Goal: Task Accomplishment & Management: Manage account settings

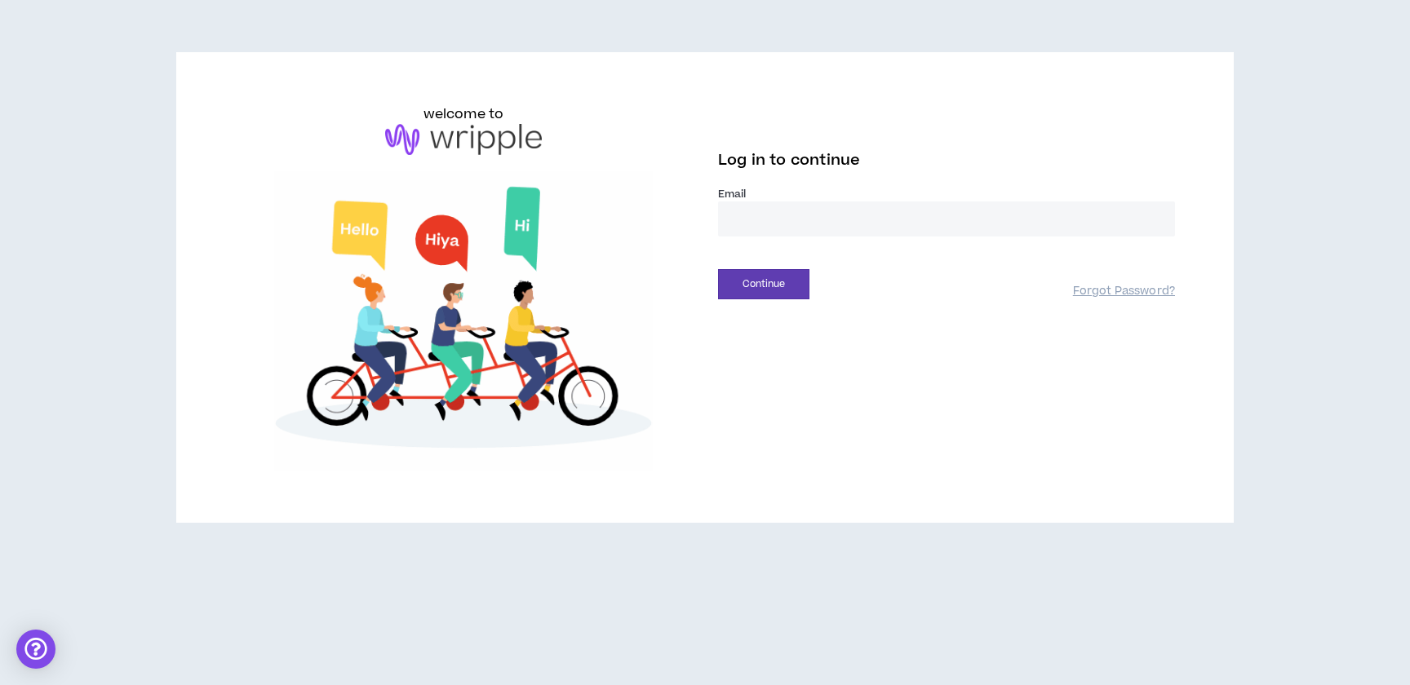
click at [743, 237] on input "email" at bounding box center [946, 219] width 457 height 35
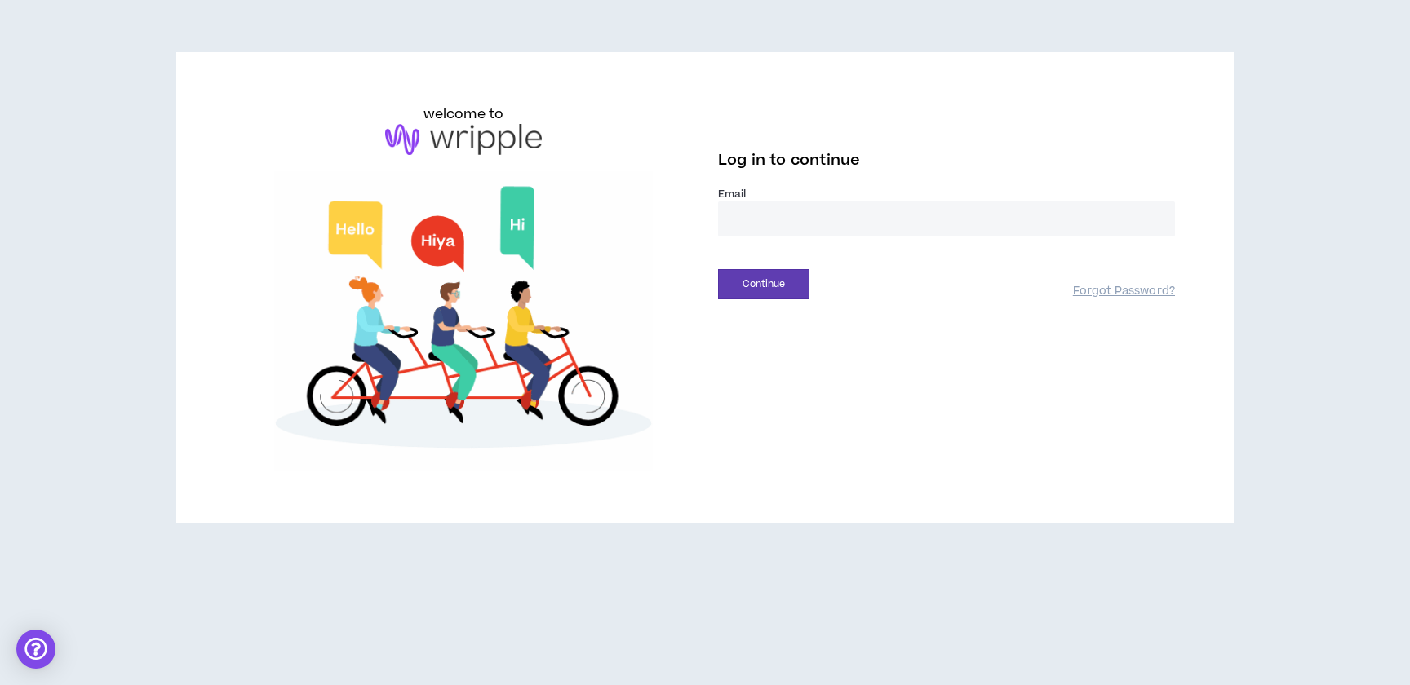
type input "**********"
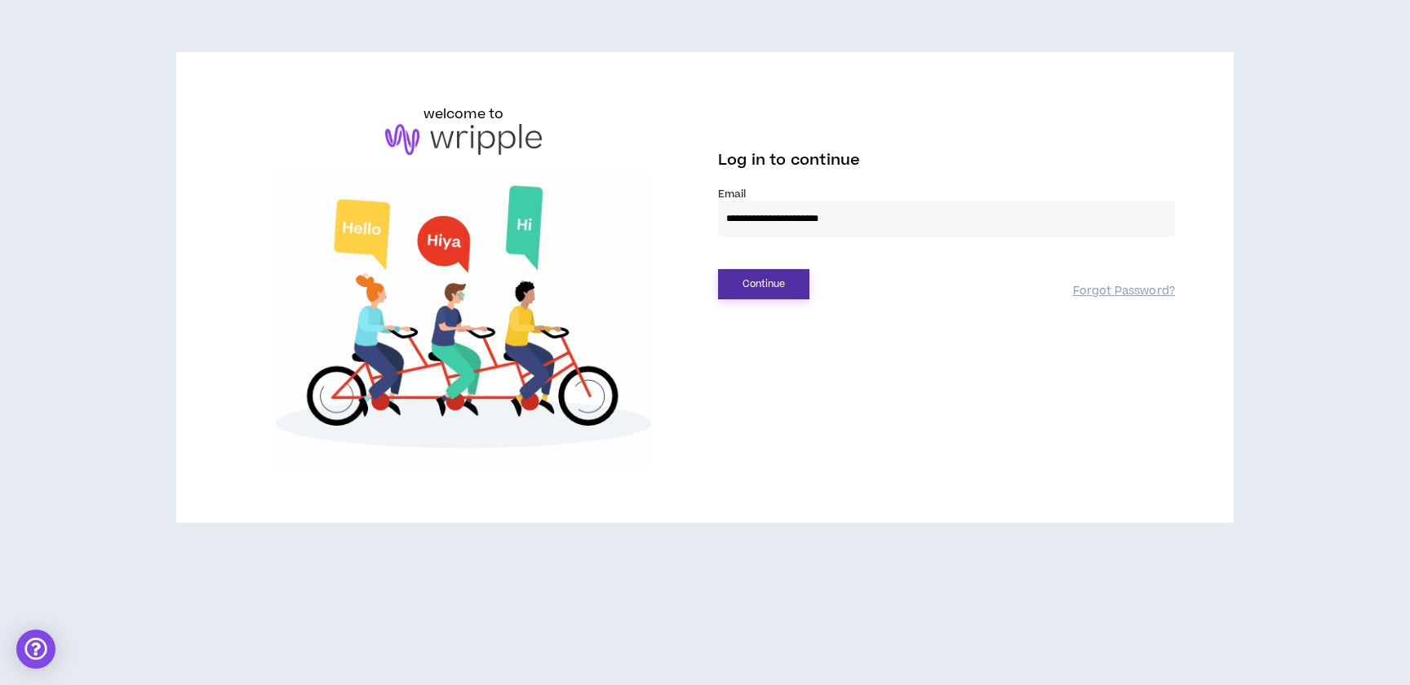
click at [795, 299] on button "Continue" at bounding box center [763, 284] width 91 height 30
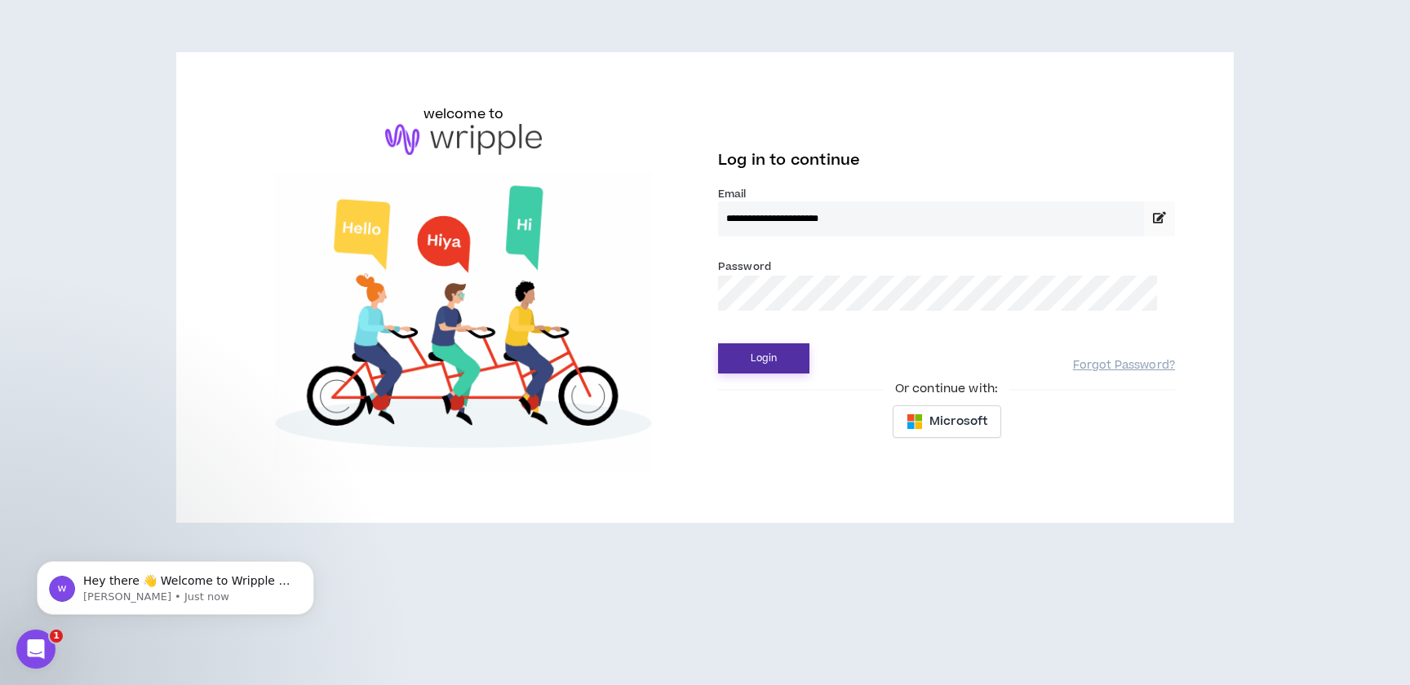
drag, startPoint x: 791, startPoint y: 407, endPoint x: 897, endPoint y: 426, distance: 106.9
click at [792, 374] on button "Login" at bounding box center [763, 359] width 91 height 30
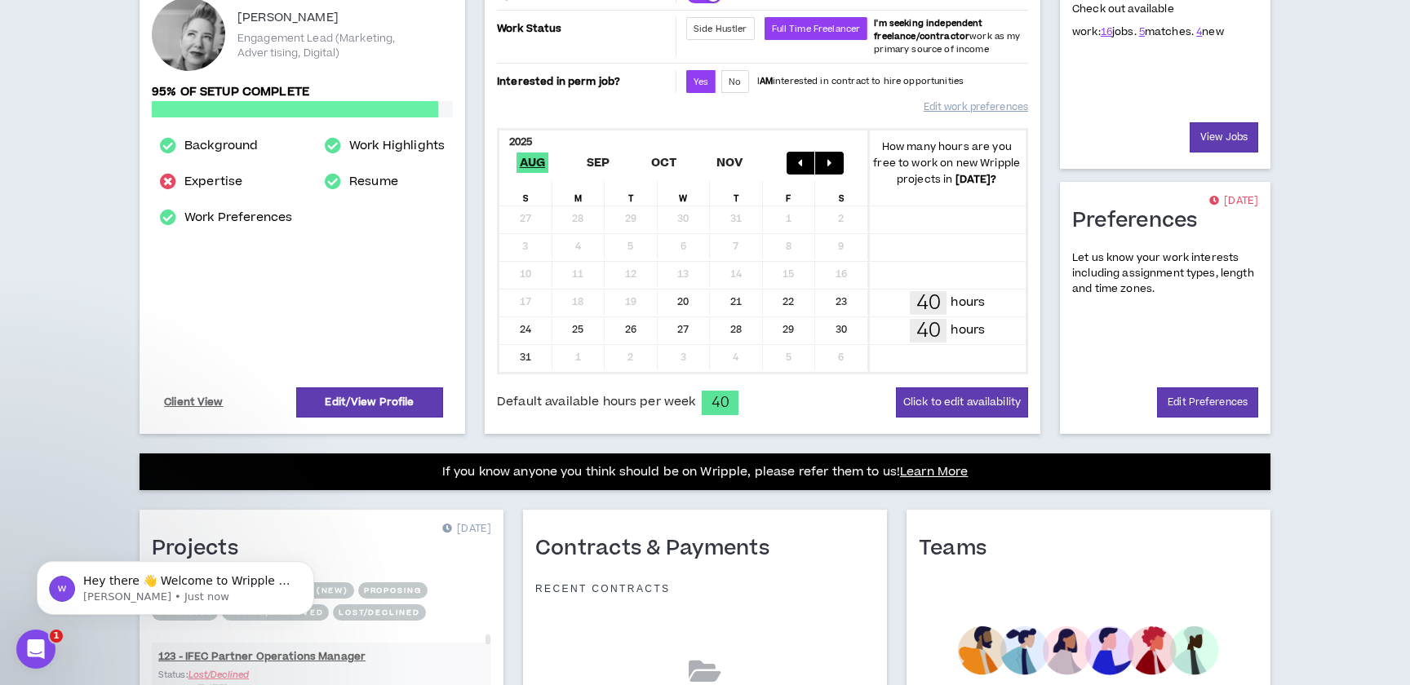
scroll to position [258, 0]
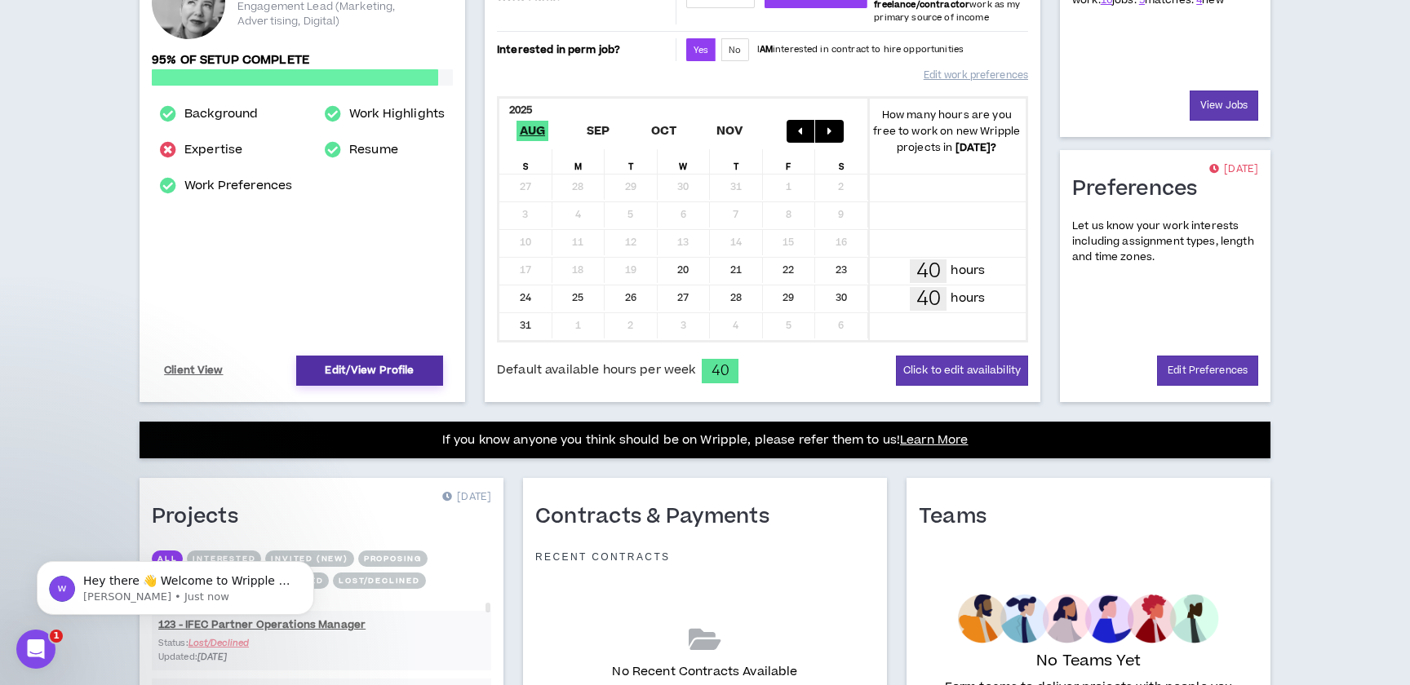
click at [395, 386] on link "Edit/View Profile" at bounding box center [369, 371] width 147 height 30
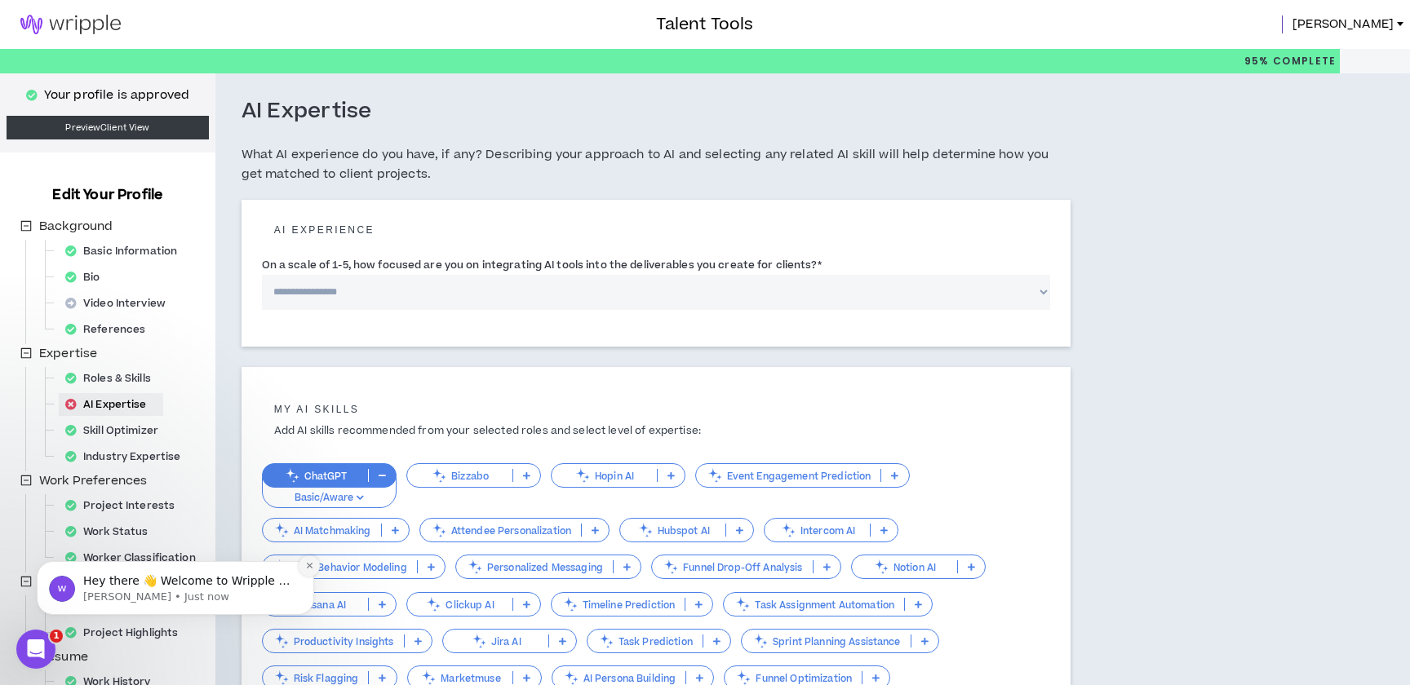
click at [309, 568] on icon "Dismiss notification" at bounding box center [309, 565] width 9 height 9
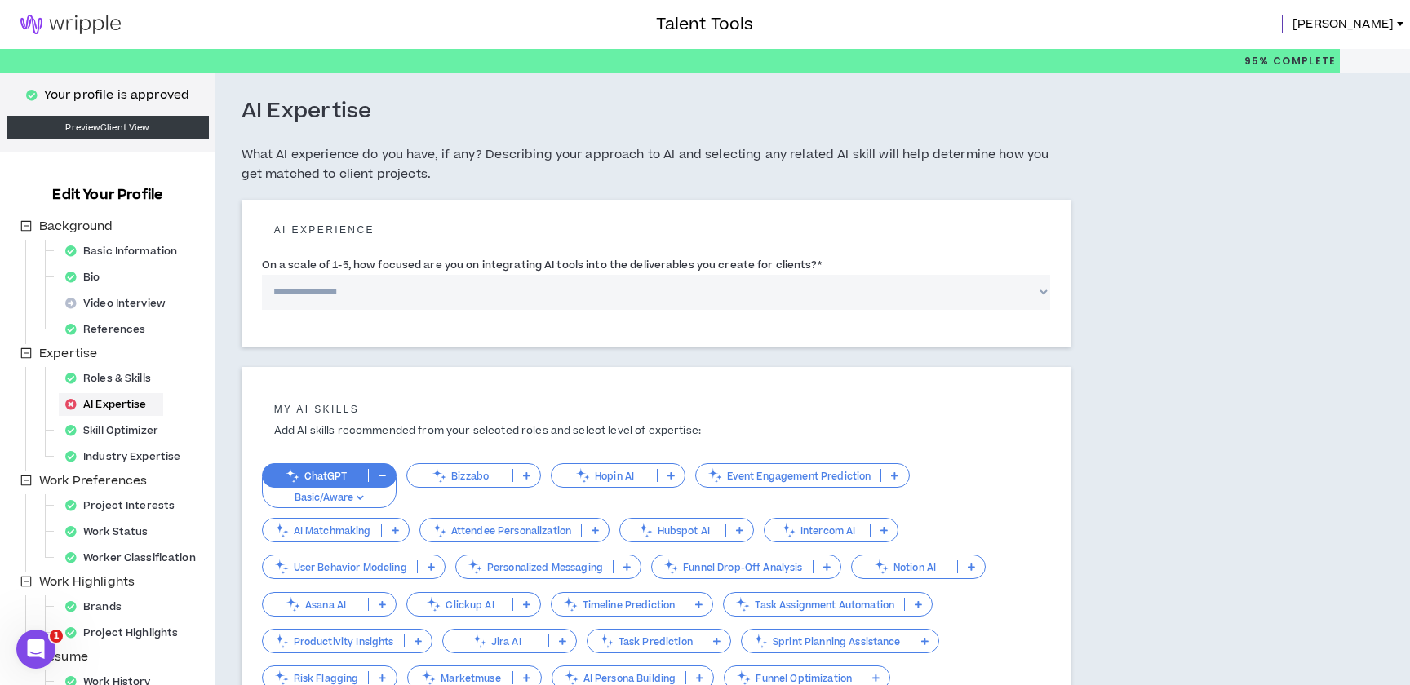
scroll to position [3, 0]
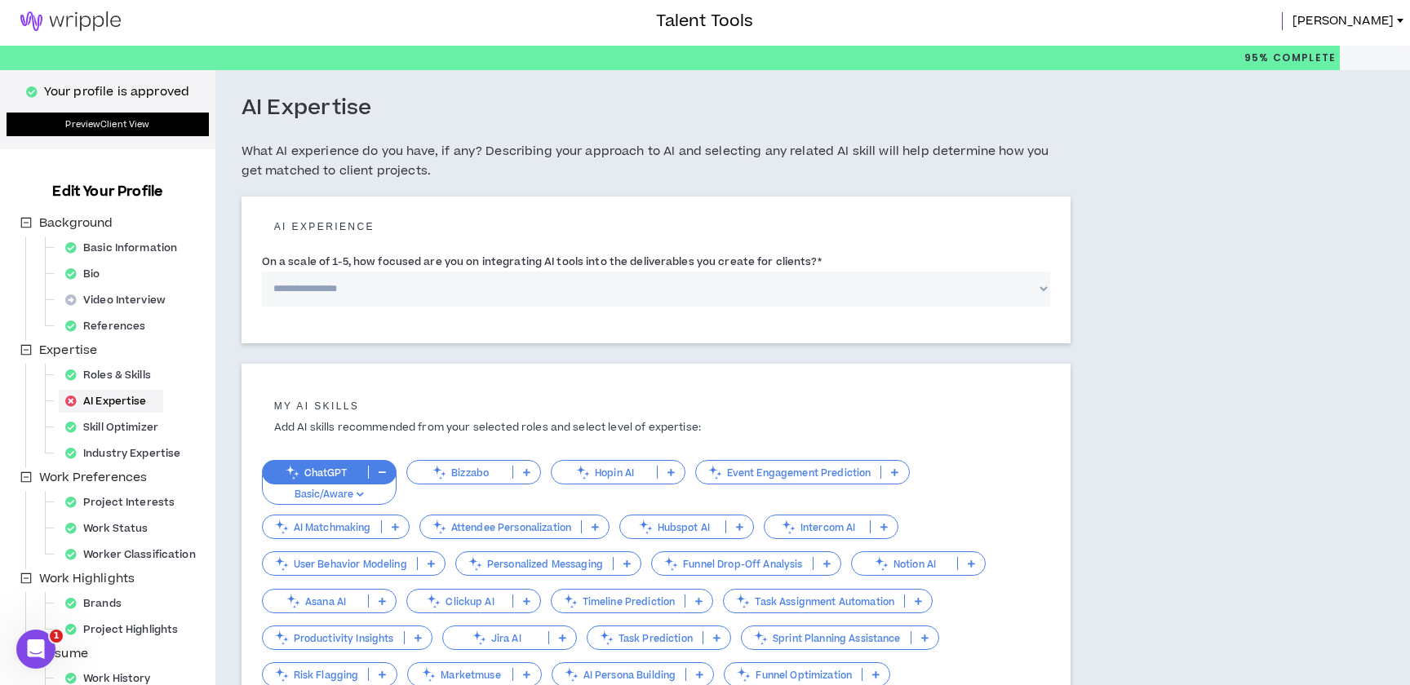
click at [111, 125] on link "Preview Client View" at bounding box center [108, 125] width 202 height 24
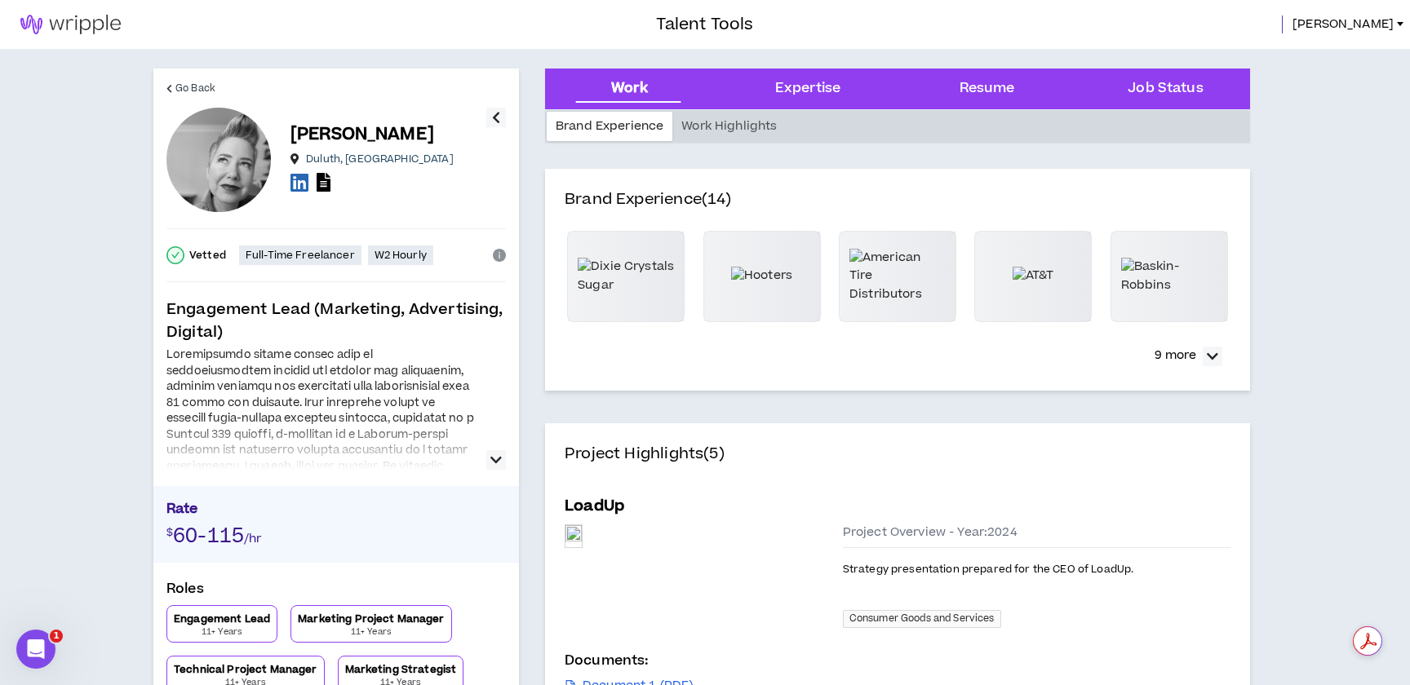
click at [490, 470] on icon "button" at bounding box center [495, 460] width 11 height 20
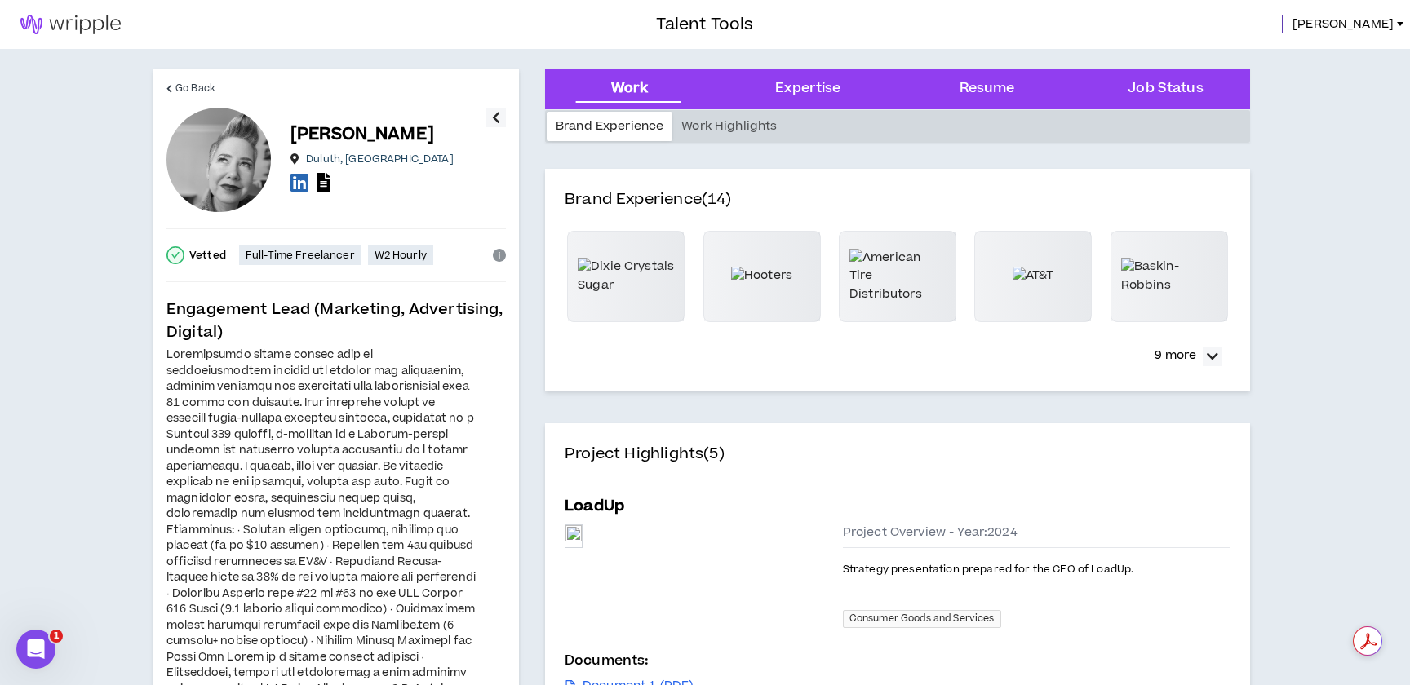
scroll to position [1, 0]
click at [1371, 639] on div at bounding box center [1355, 641] width 54 height 29
click at [1390, 641] on icon at bounding box center [1390, 642] width 11 height 12
click at [1341, 641] on rect "Show Acrobat AI FAB View Settings" at bounding box center [1342, 641] width 11 height 11
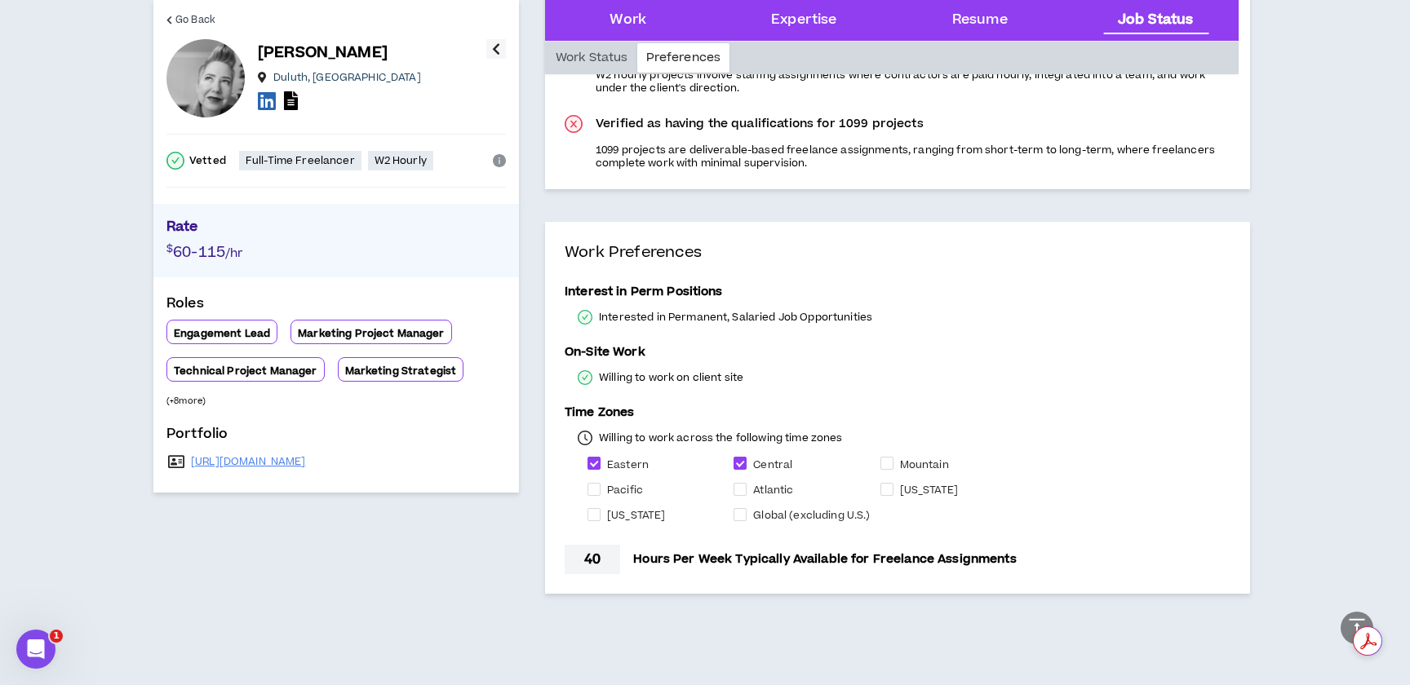
scroll to position [4601, 0]
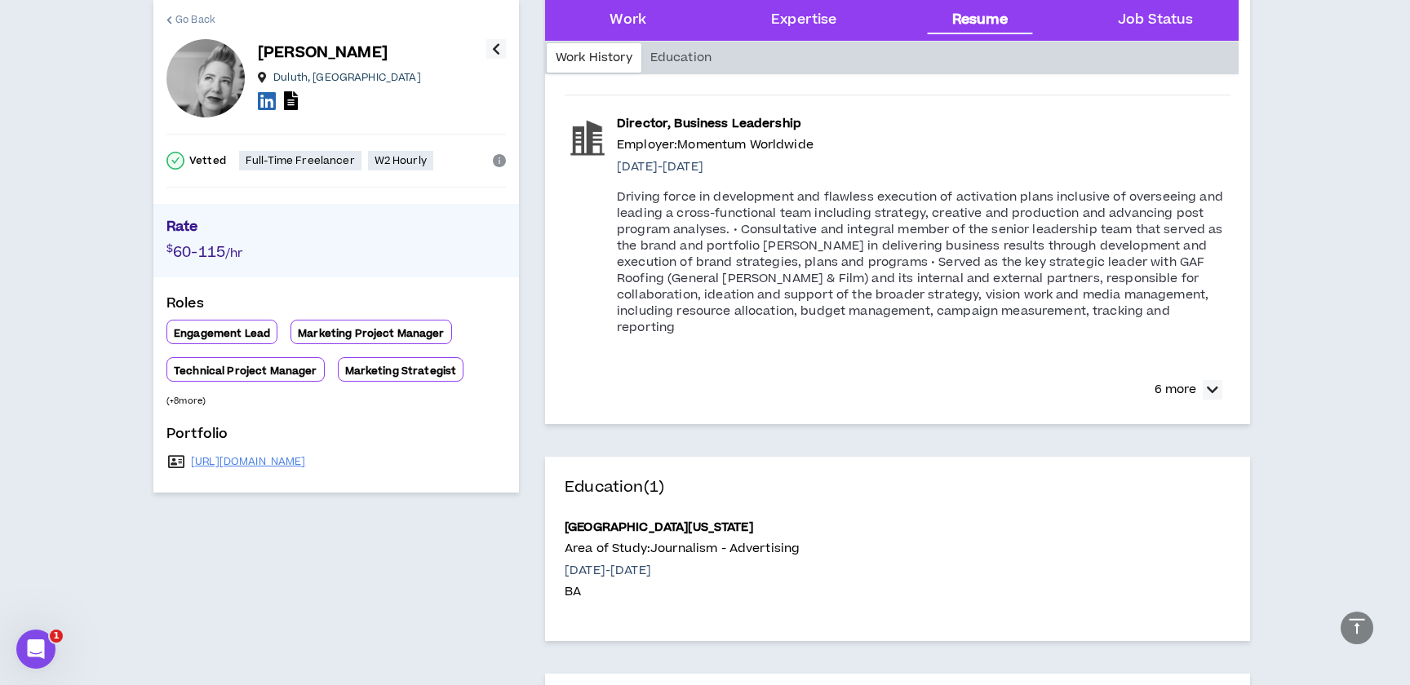
click at [180, 24] on span "Go Back" at bounding box center [195, 20] width 40 height 16
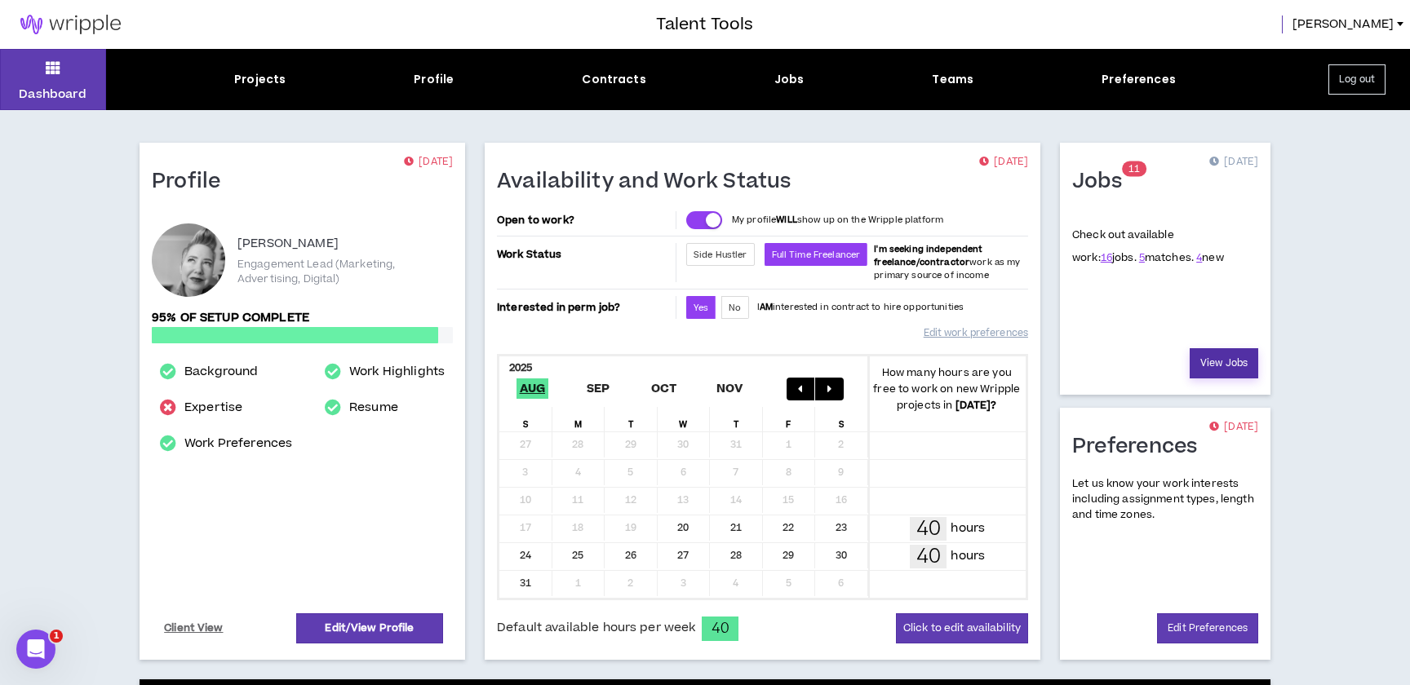
click at [1217, 379] on link "View Jobs" at bounding box center [1224, 363] width 69 height 30
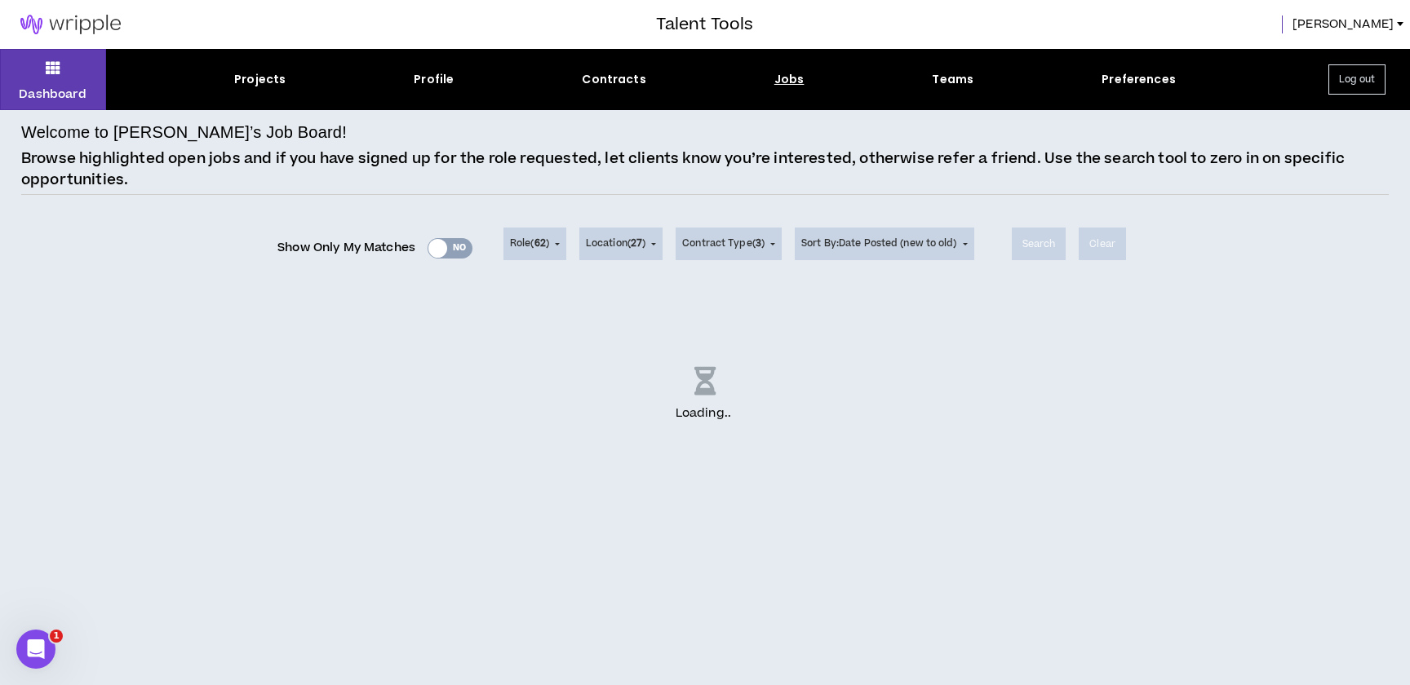
click at [432, 254] on div "Show Only My Matches Yes No" at bounding box center [374, 248] width 195 height 24
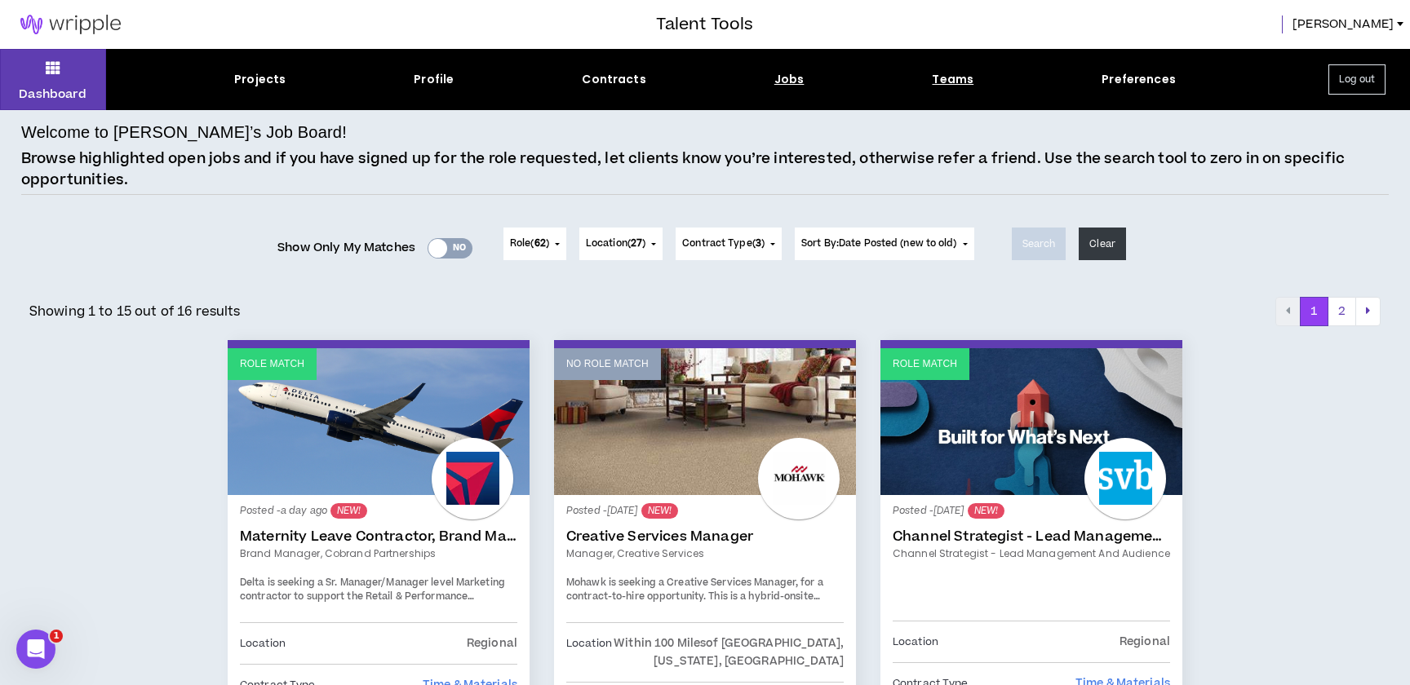
click at [958, 82] on div "Teams" at bounding box center [953, 79] width 42 height 17
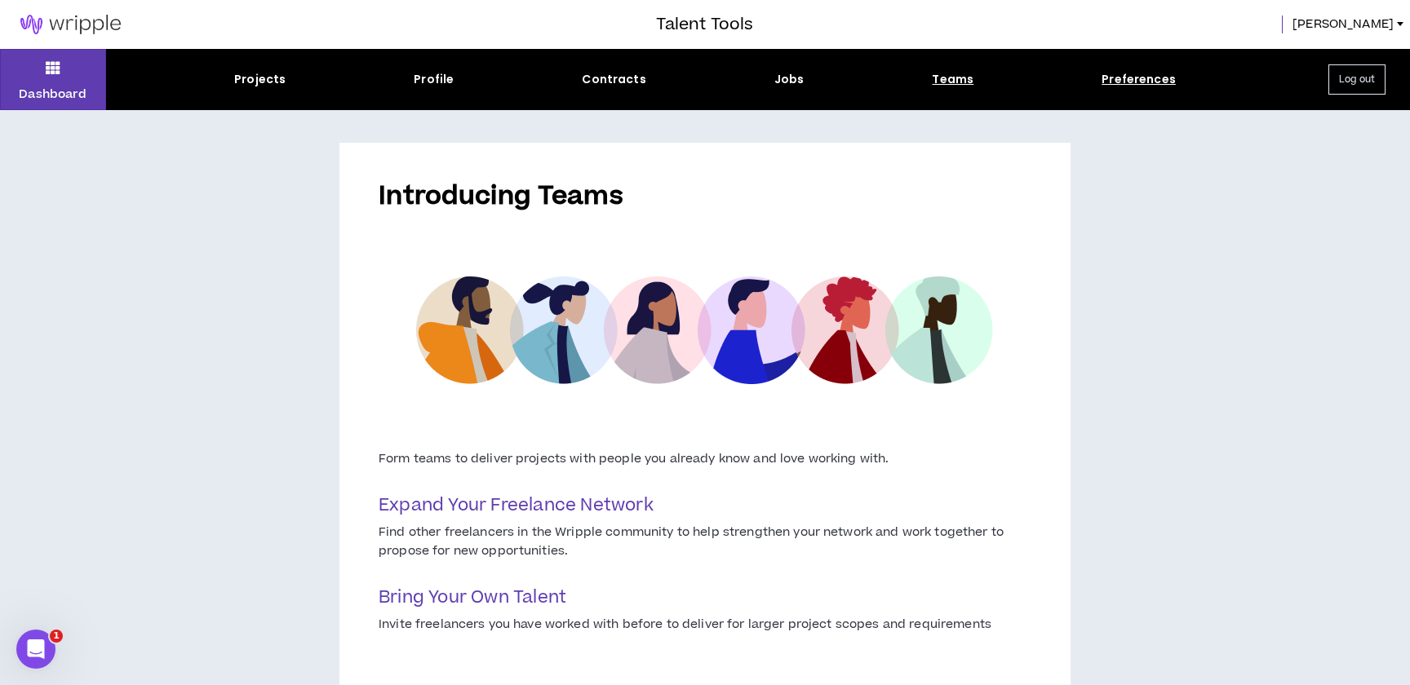
click at [1124, 83] on div "Preferences" at bounding box center [1139, 79] width 74 height 17
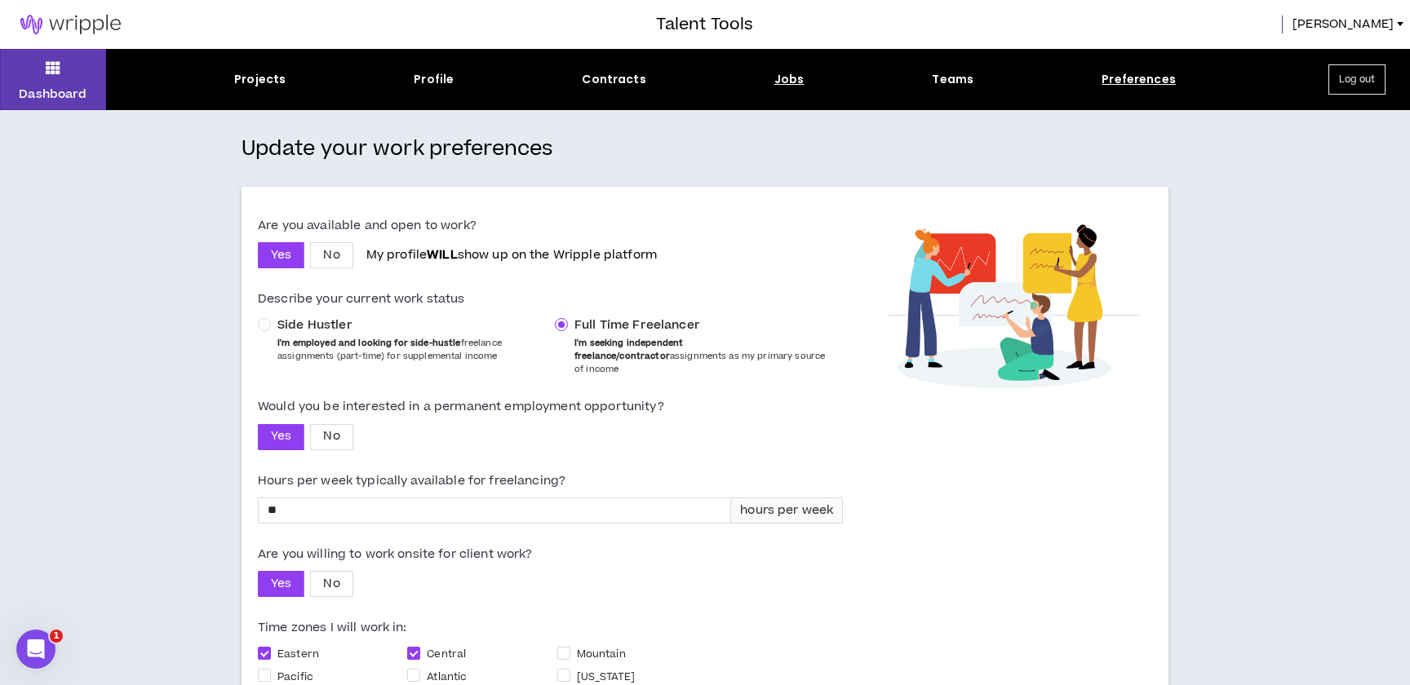
click at [786, 85] on div "Jobs" at bounding box center [789, 79] width 30 height 17
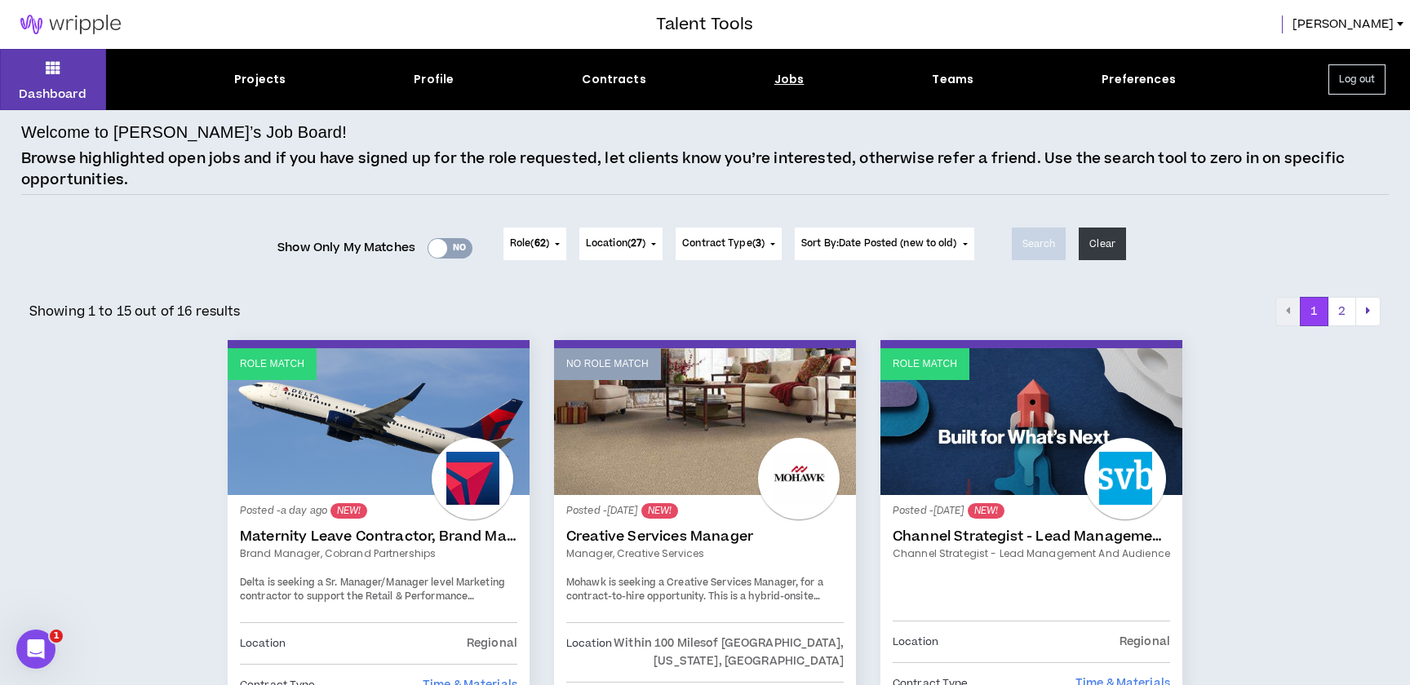
click at [611, 77] on div "Contracts" at bounding box center [614, 79] width 64 height 17
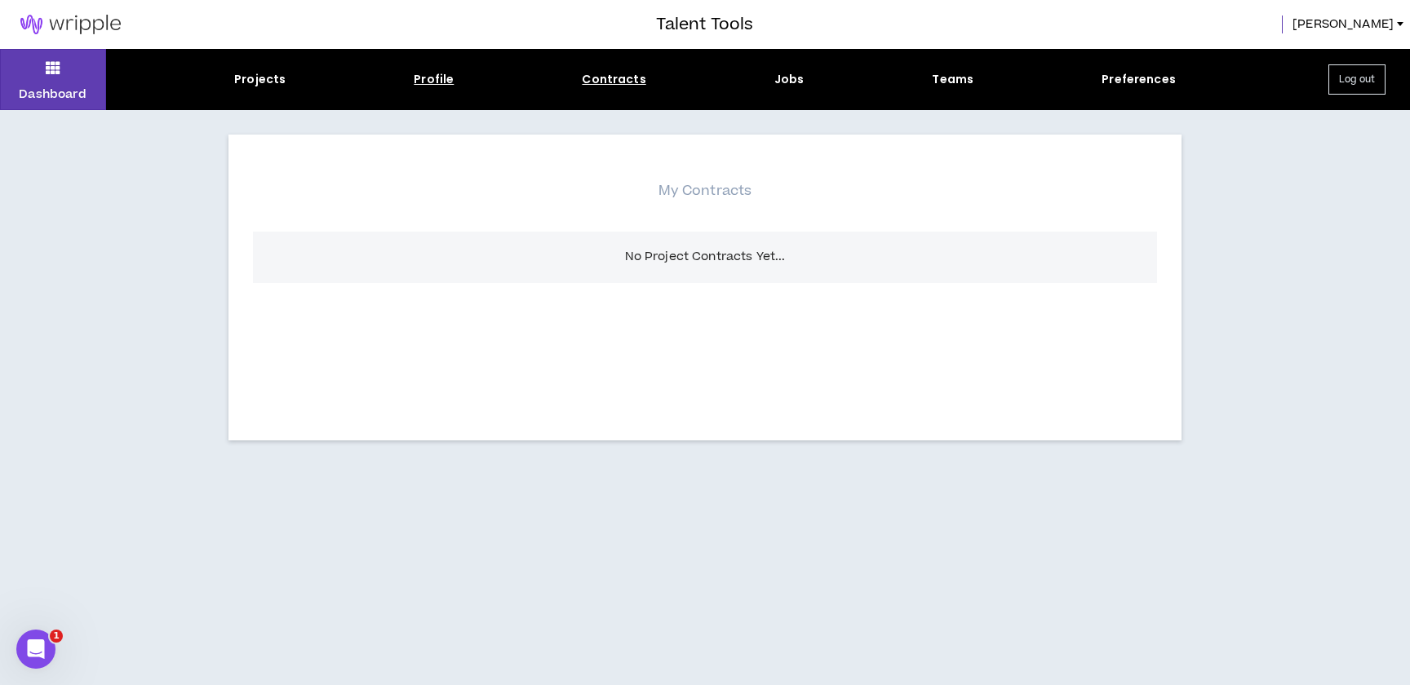
click at [421, 83] on div "Profile" at bounding box center [434, 79] width 40 height 17
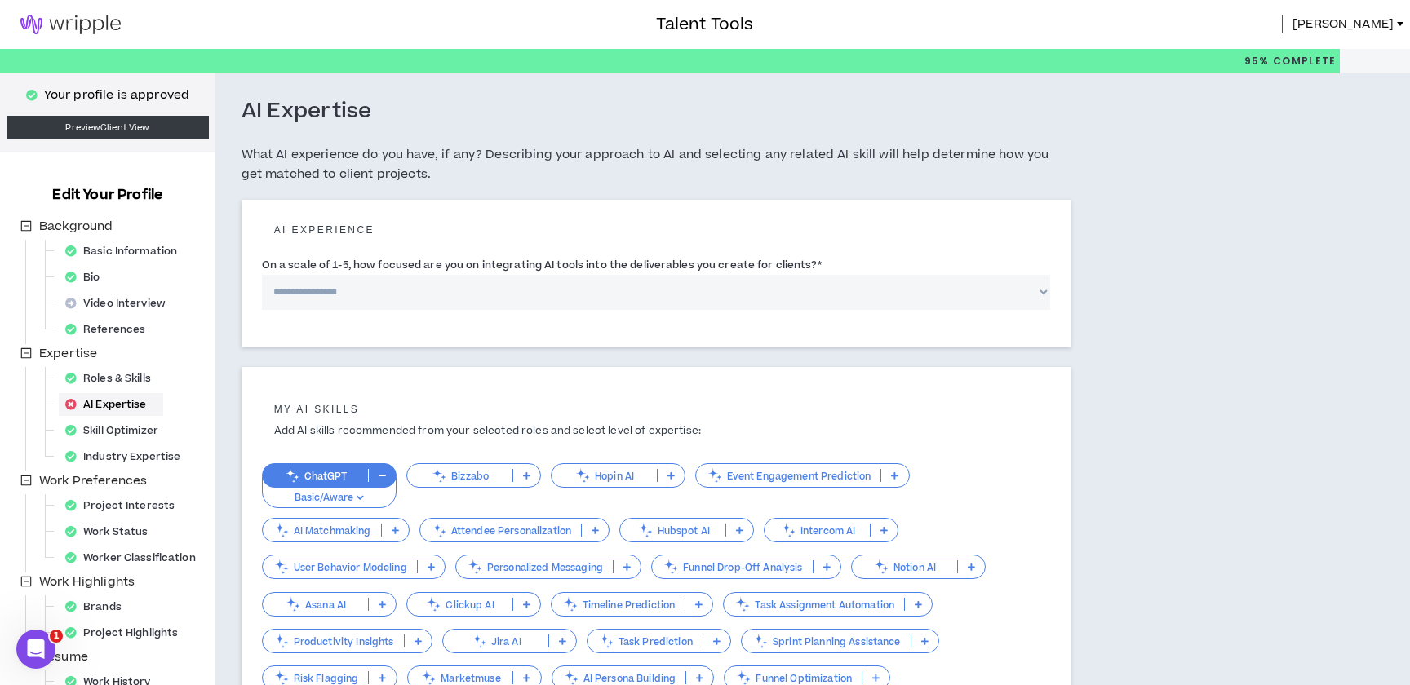
click at [1372, 20] on span "[PERSON_NAME]" at bounding box center [1342, 25] width 101 height 18
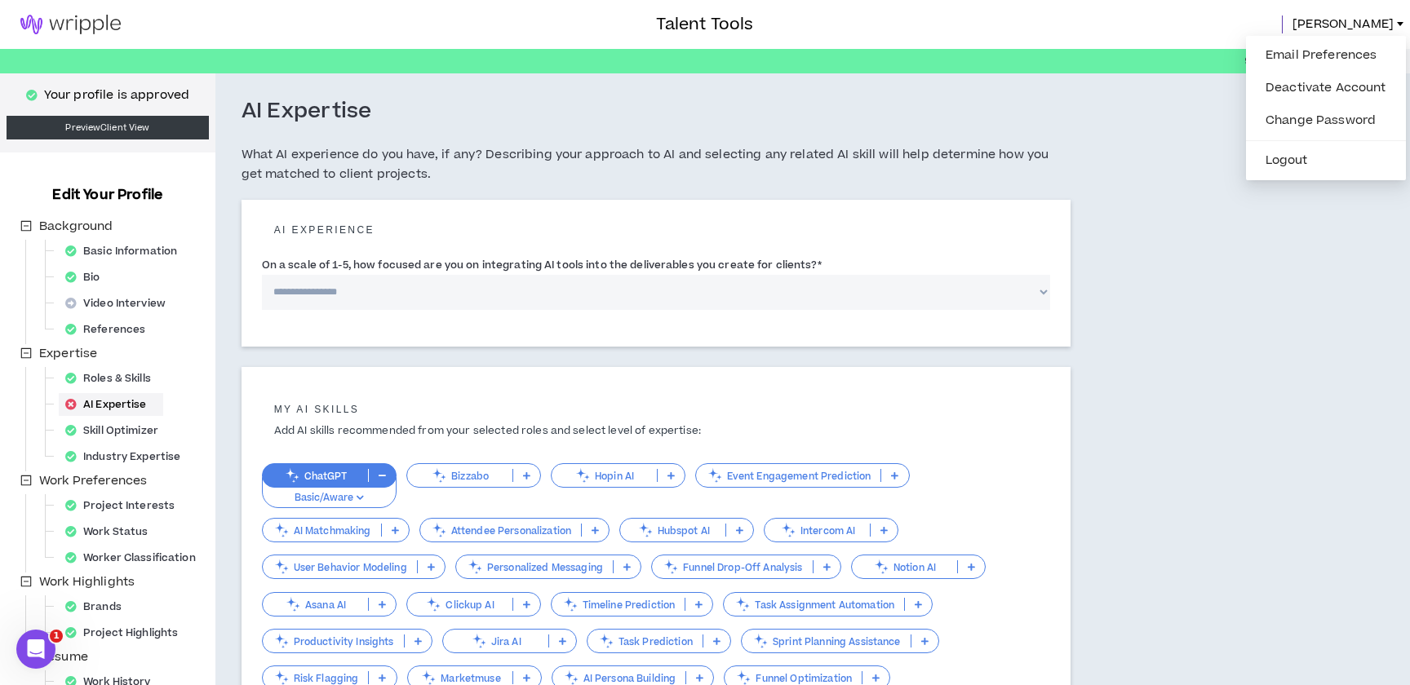
click at [1190, 134] on div "**********" at bounding box center [743, 483] width 1057 height 821
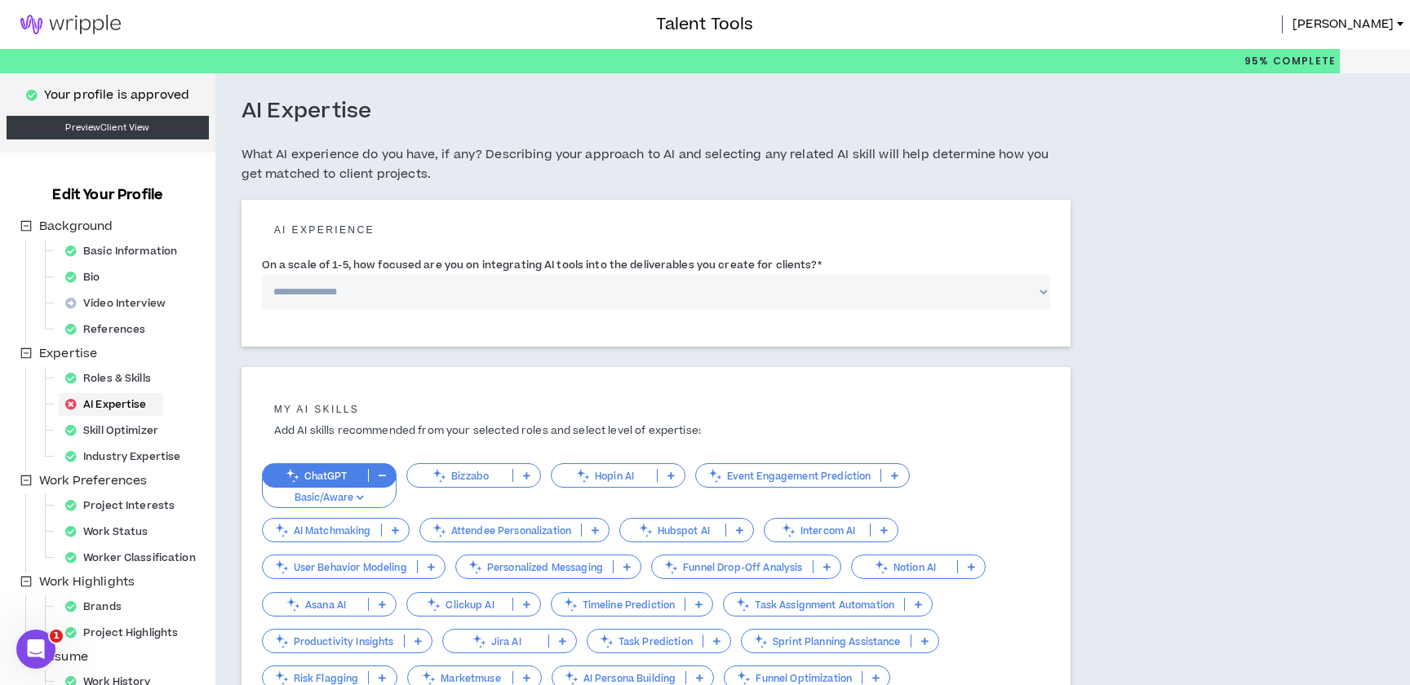
click at [28, 19] on img at bounding box center [70, 25] width 141 height 20
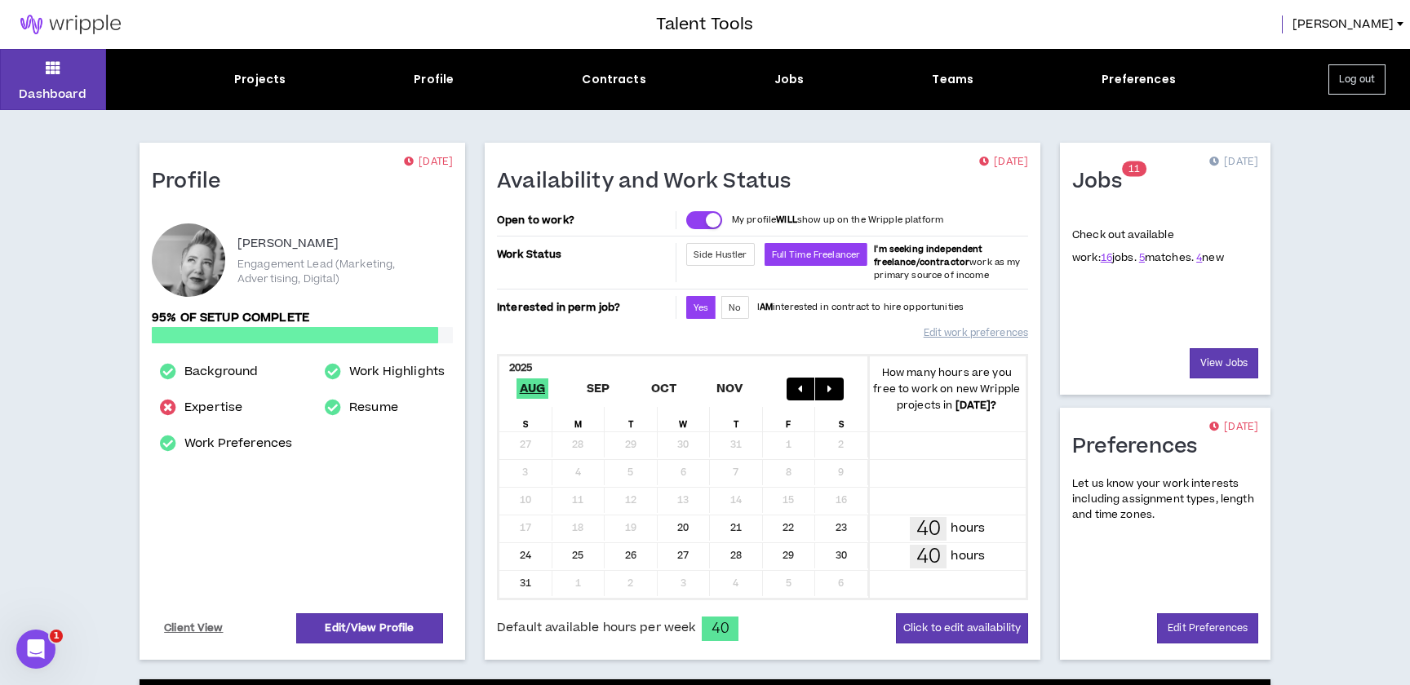
drag, startPoint x: 256, startPoint y: 78, endPoint x: 479, endPoint y: 91, distance: 223.2
click at [256, 78] on div "Projects" at bounding box center [259, 79] width 51 height 17
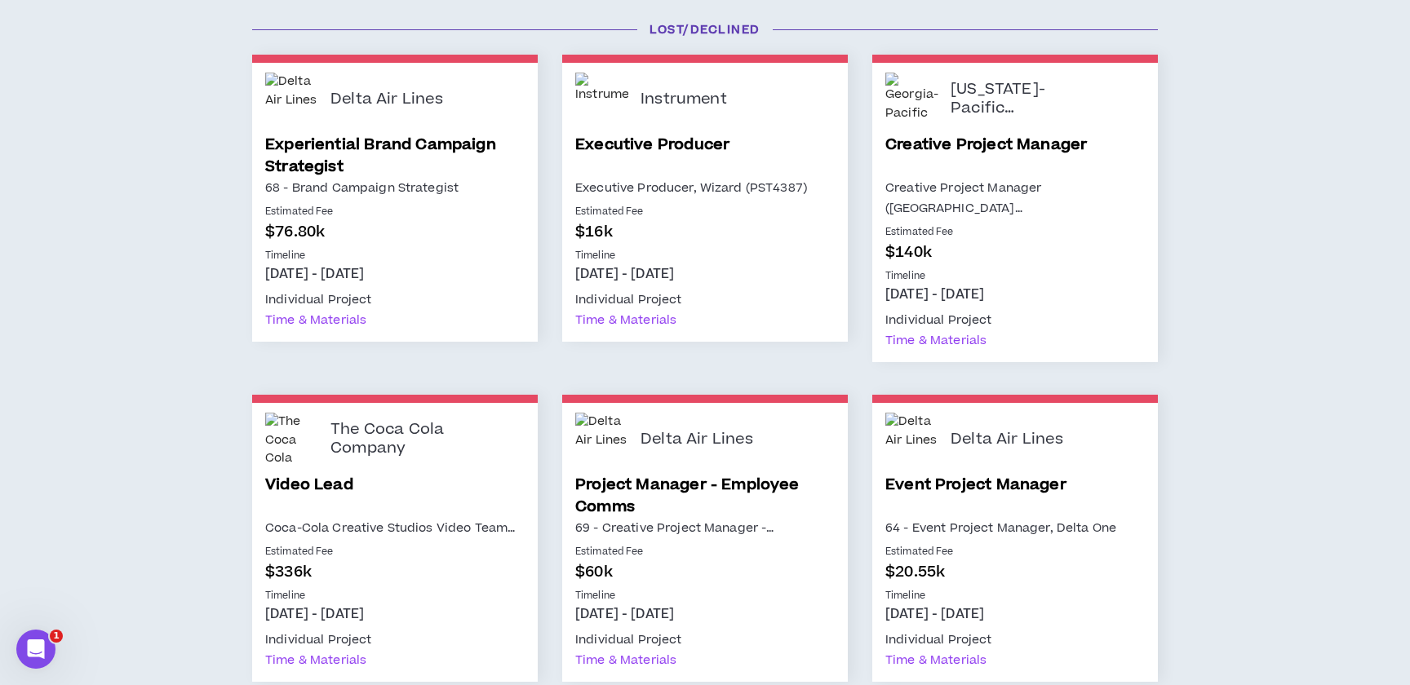
scroll to position [1475, 0]
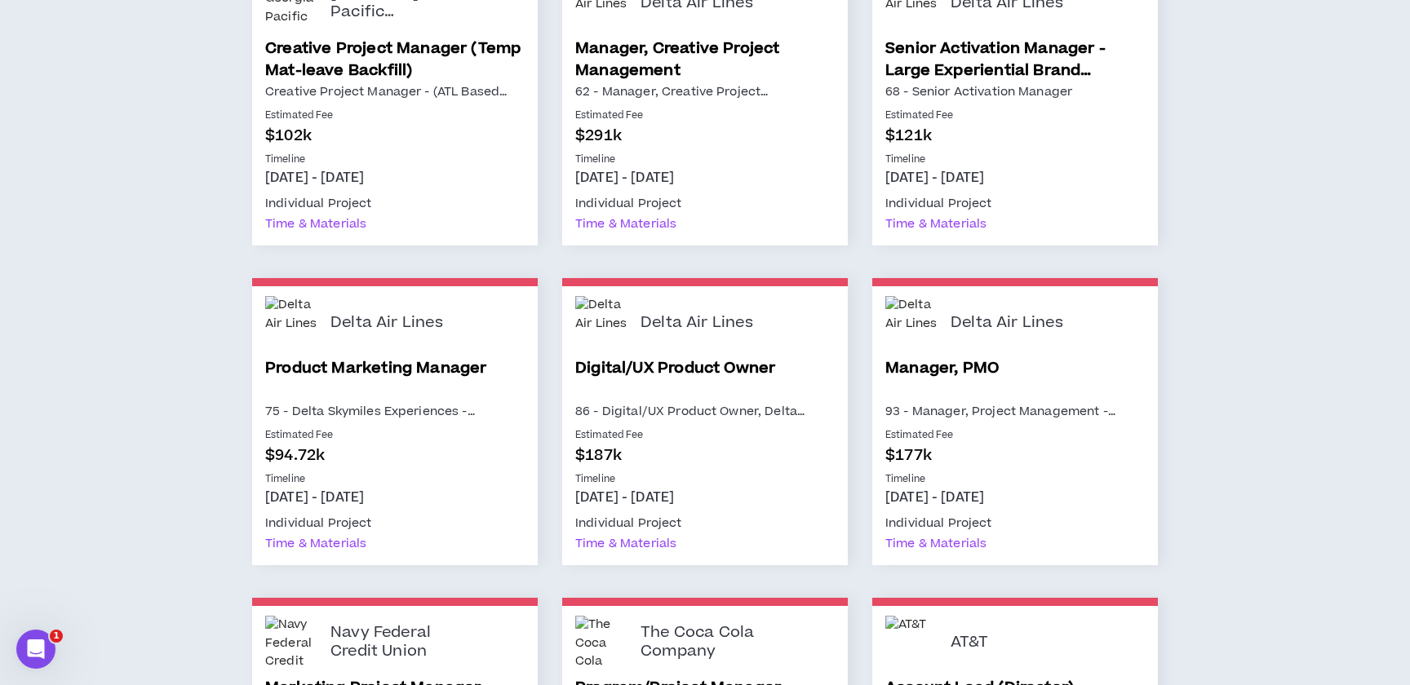
click at [776, 467] on p "$187k" at bounding box center [704, 456] width 259 height 22
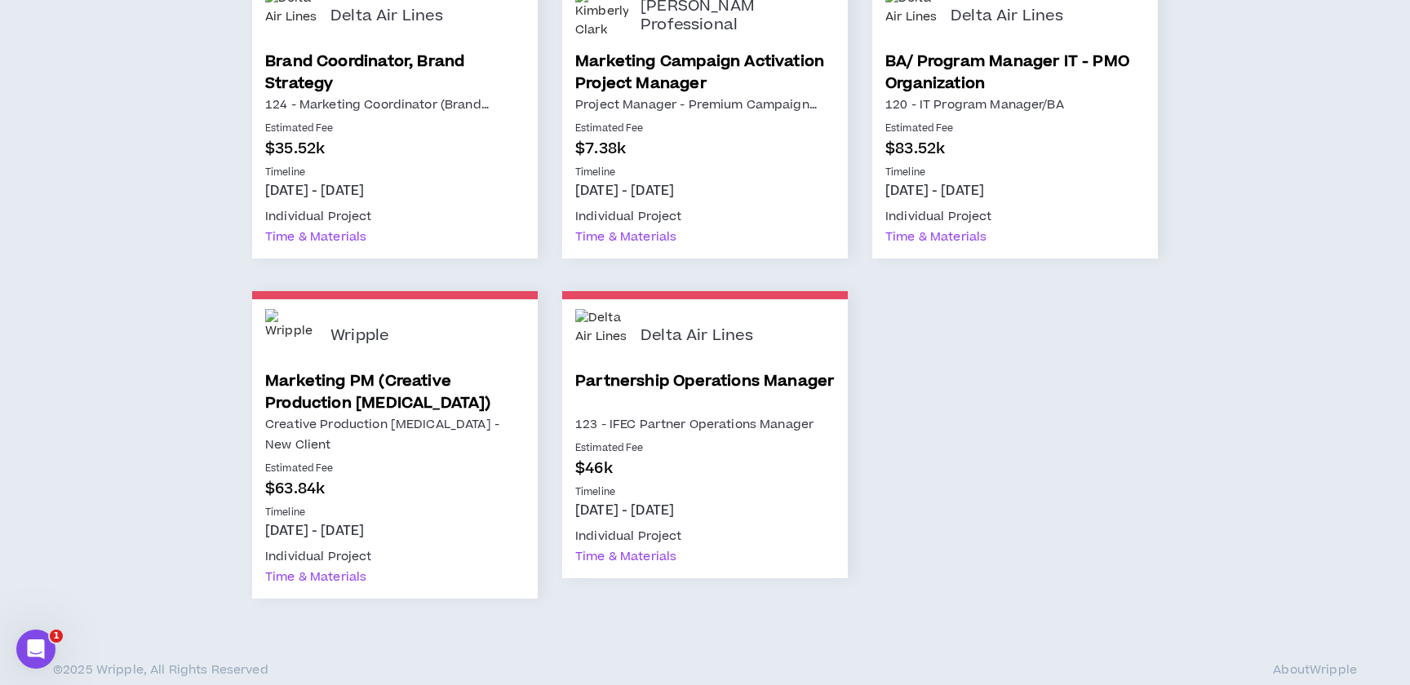
scroll to position [4465, 0]
